Goal: Ask a question

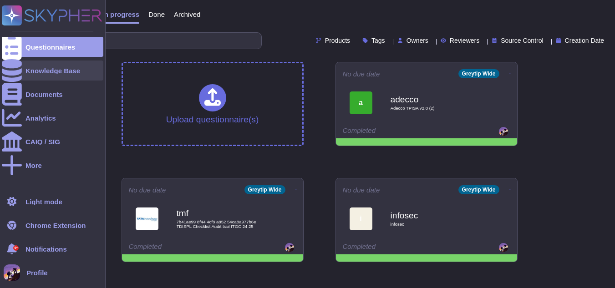
click at [43, 70] on div "Knowledge Base" at bounding box center [52, 70] width 55 height 7
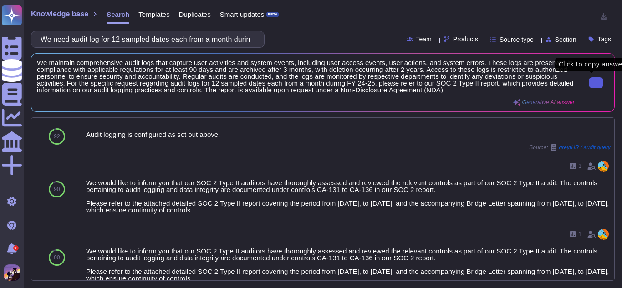
click at [589, 86] on button at bounding box center [596, 82] width 15 height 11
click at [214, 41] on input "We need audit log for 12 sampled dates each from a month during FY 24-25 to ver…" at bounding box center [145, 39] width 219 height 16
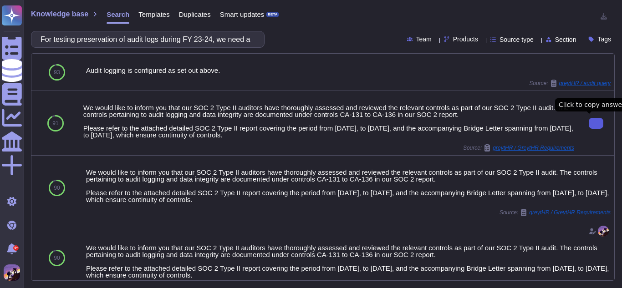
click at [589, 119] on button at bounding box center [596, 123] width 15 height 11
